Goal: Navigation & Orientation: Find specific page/section

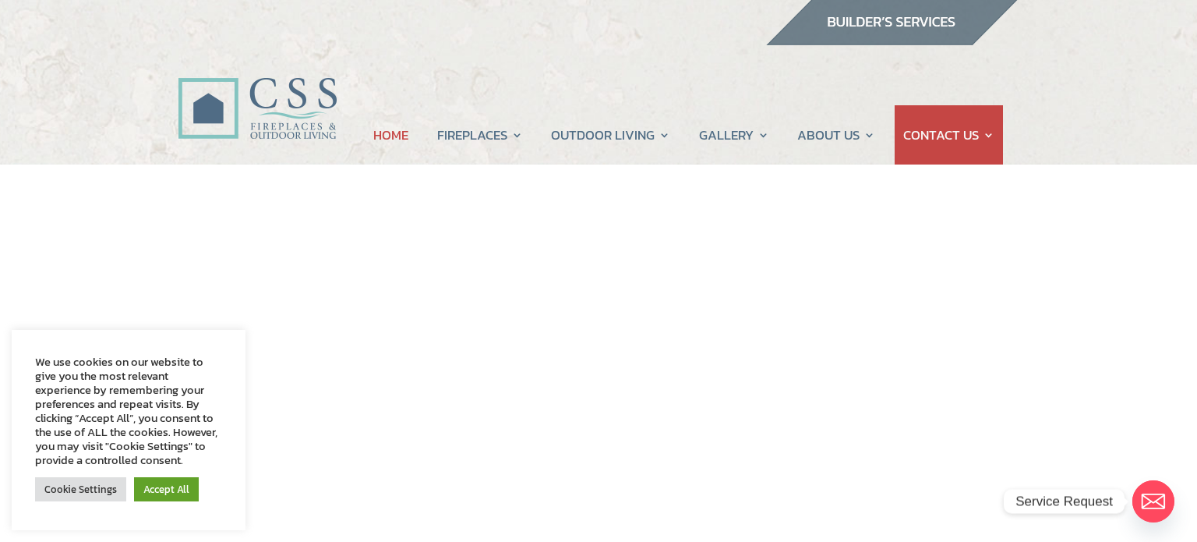
scroll to position [2, 0]
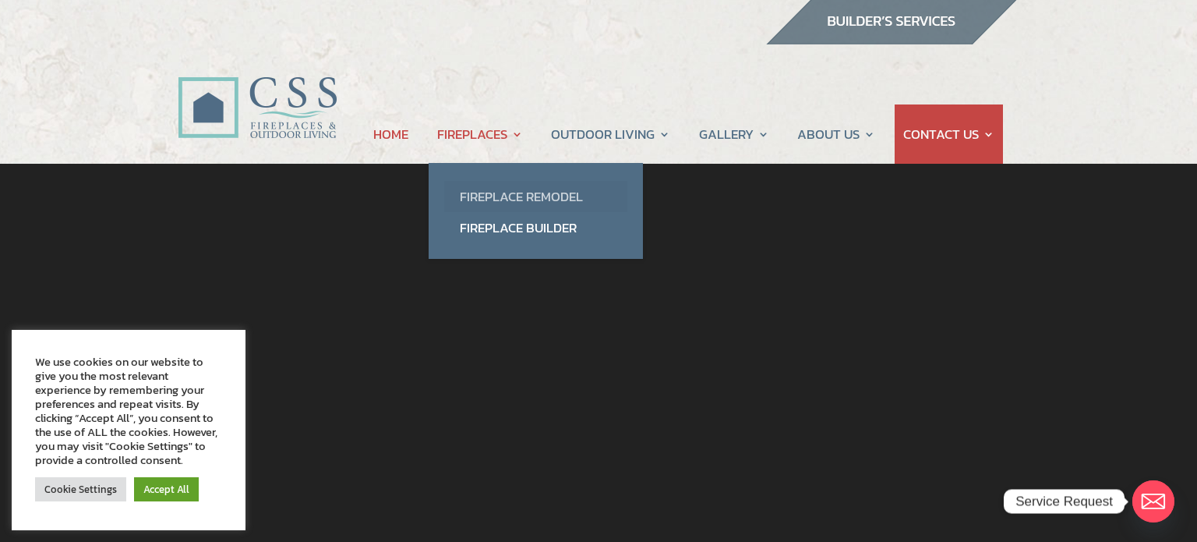
click at [496, 201] on link "Fireplace Remodel" at bounding box center [535, 196] width 183 height 31
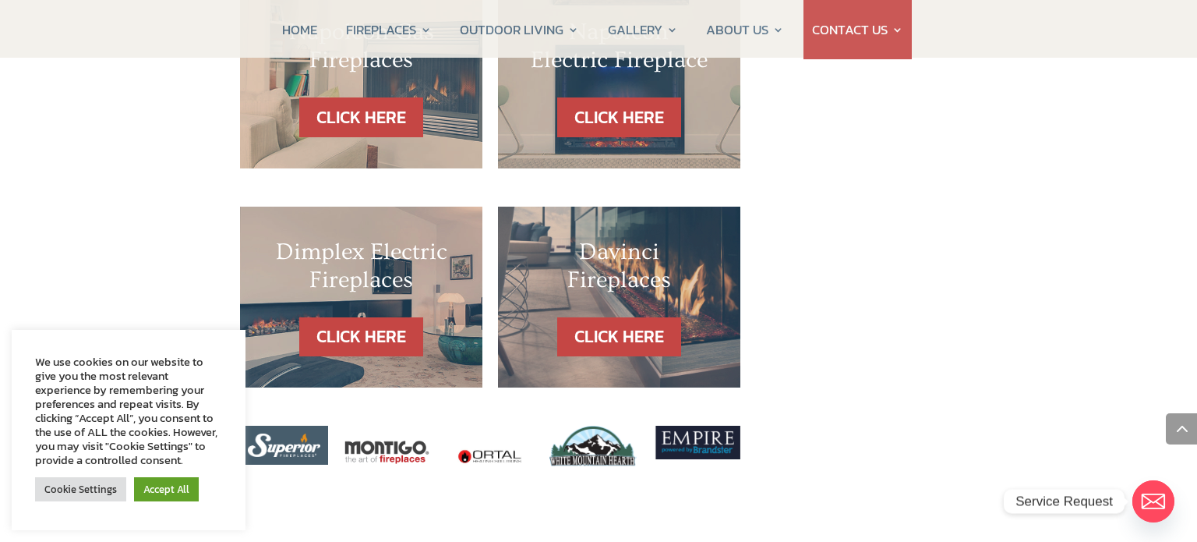
scroll to position [1734, 0]
click at [684, 425] on img at bounding box center [696, 442] width 88 height 34
click at [691, 425] on img at bounding box center [696, 442] width 88 height 34
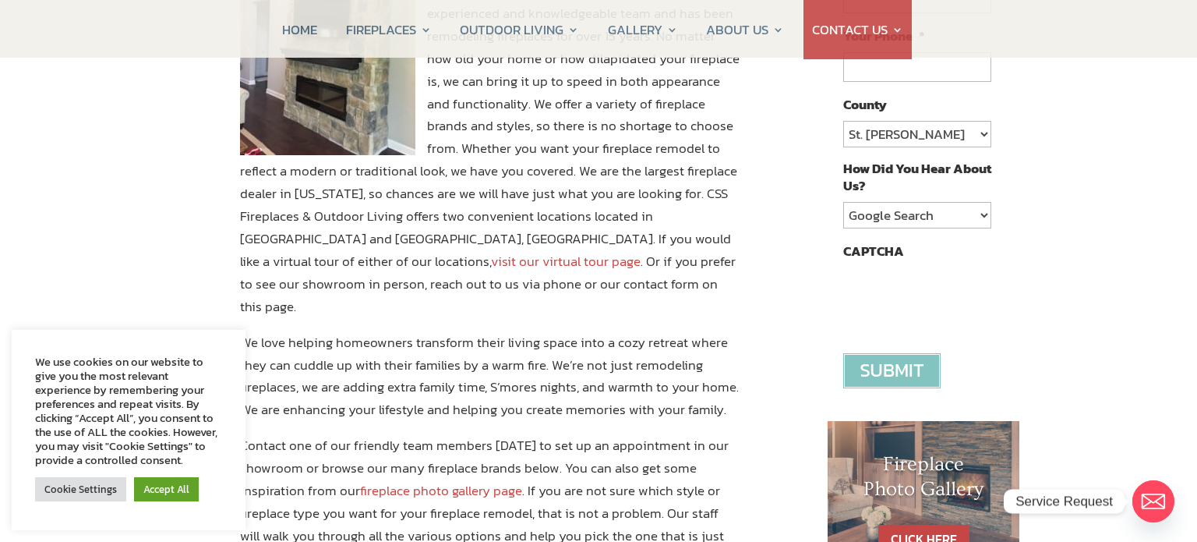
scroll to position [390, 0]
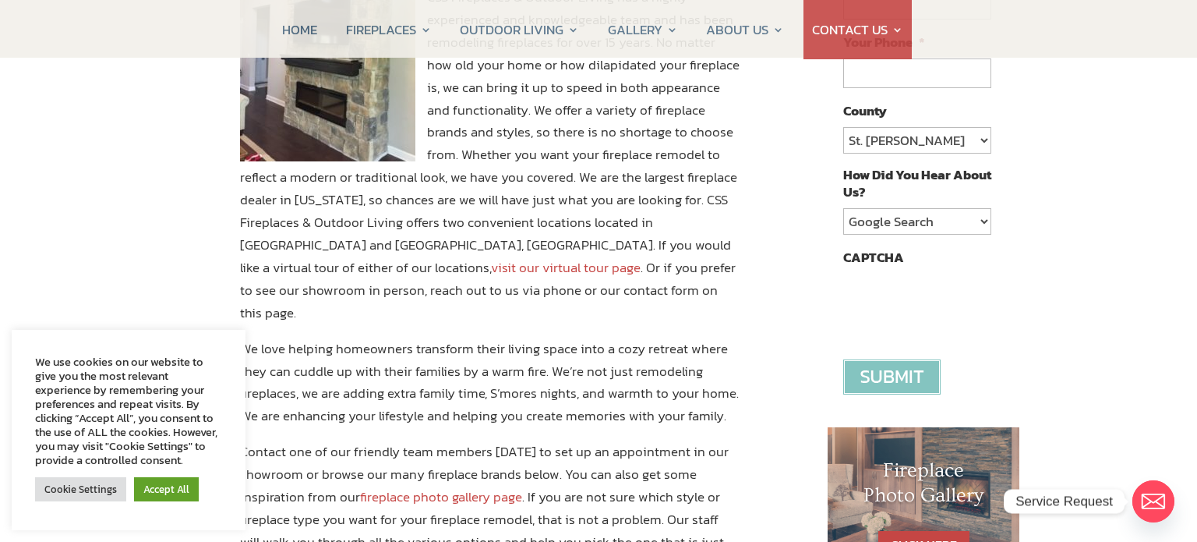
click at [641, 257] on link "visit our virtual tour page" at bounding box center [566, 267] width 150 height 20
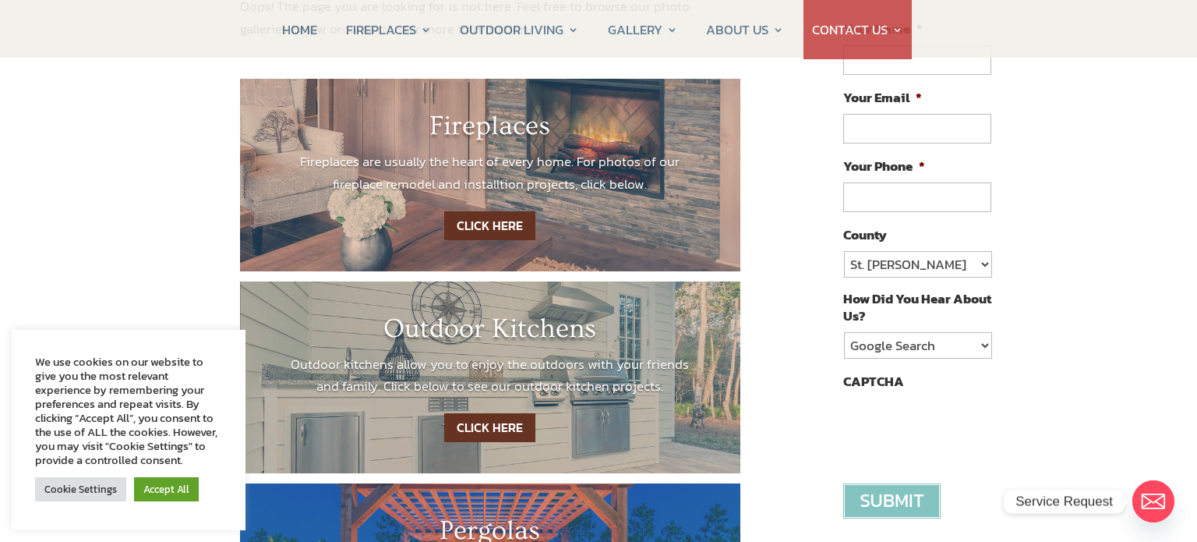
scroll to position [265, 0]
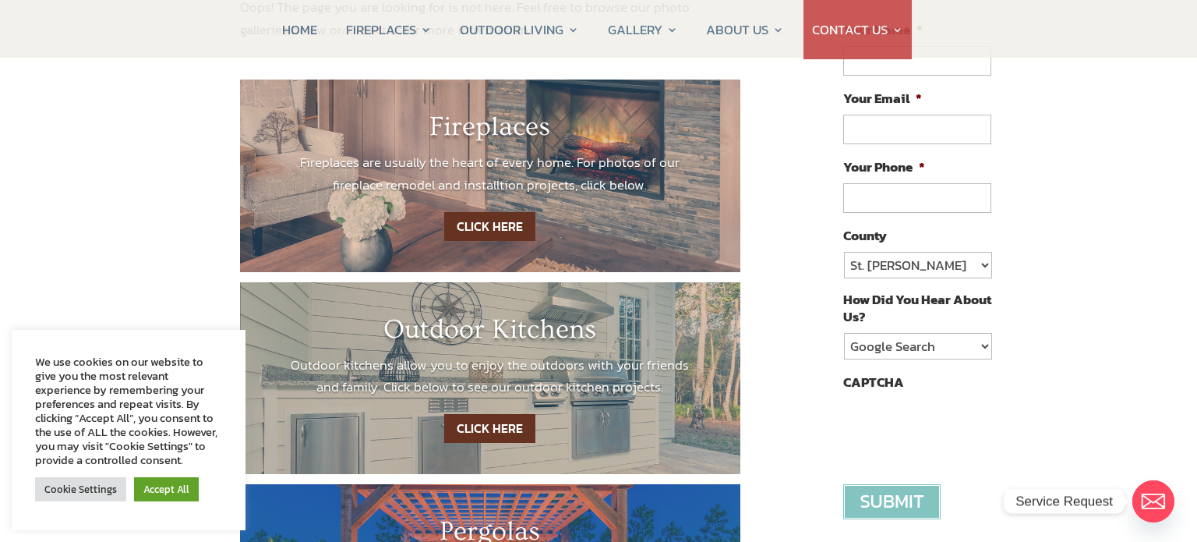
click at [477, 224] on link "CLICK HERE" at bounding box center [489, 226] width 91 height 29
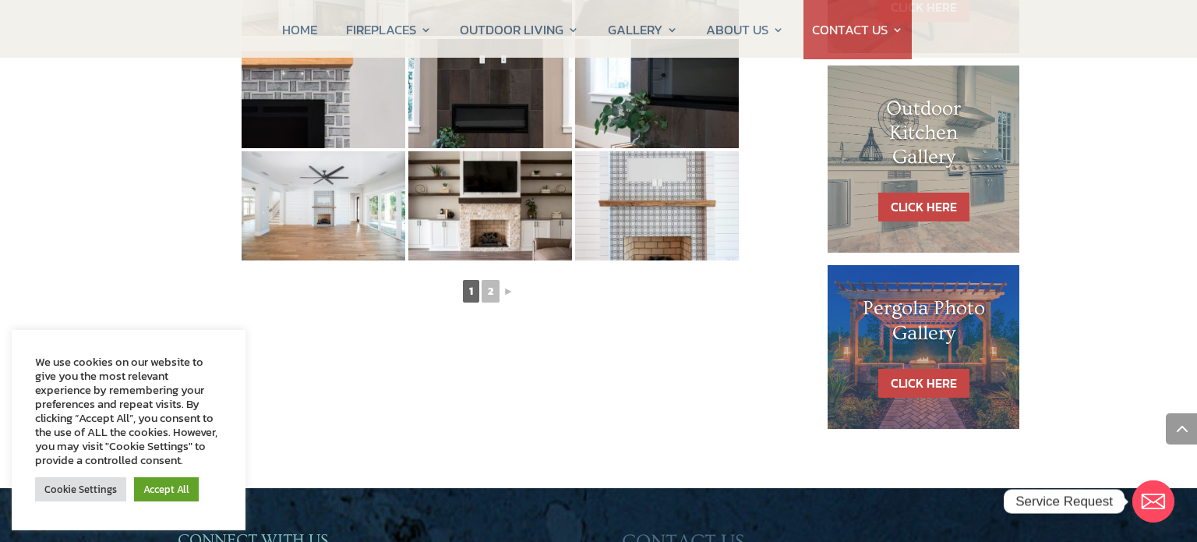
scroll to position [928, 0]
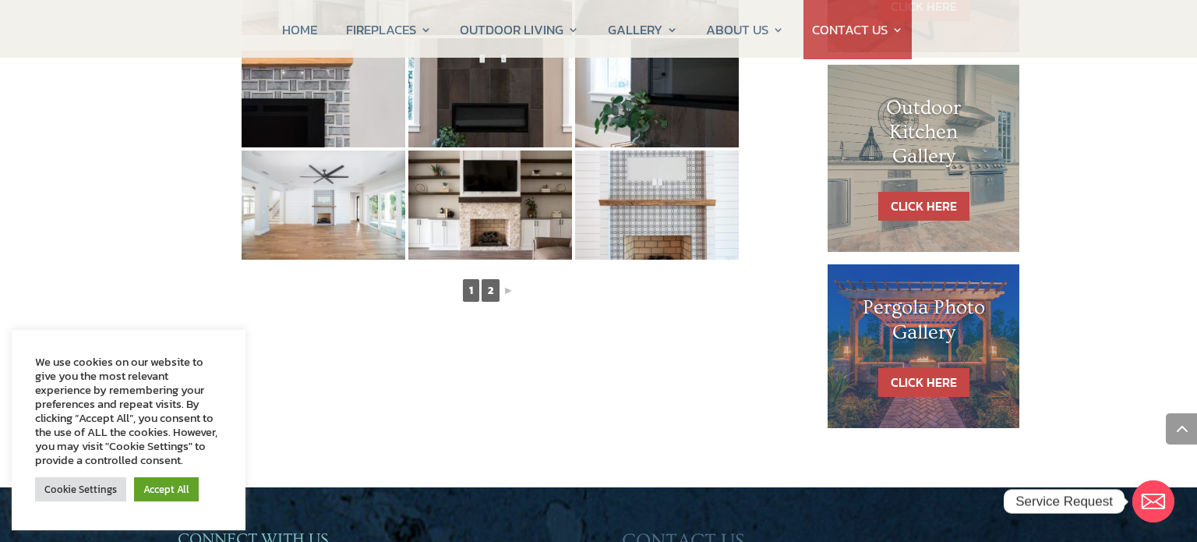
click at [493, 291] on link "2" at bounding box center [491, 290] width 18 height 23
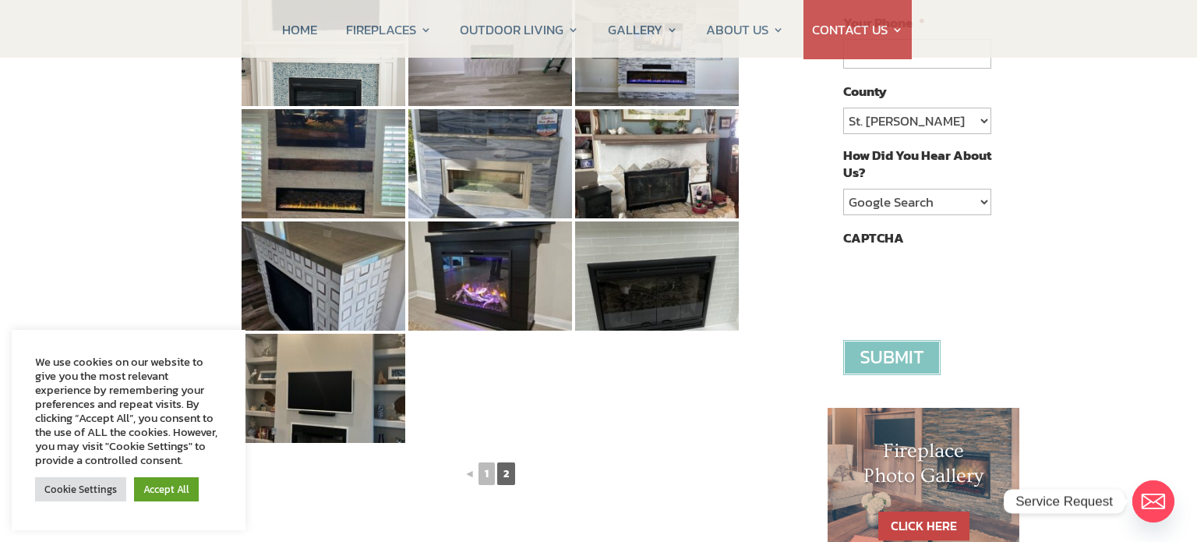
scroll to position [411, 0]
